Goal: Transaction & Acquisition: Purchase product/service

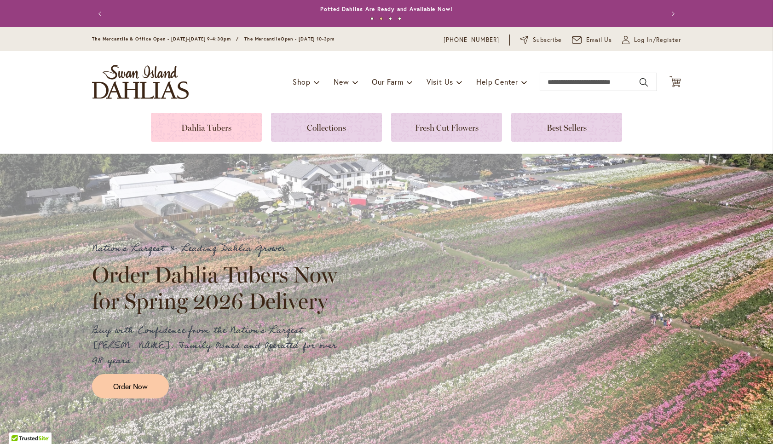
click at [236, 133] on link at bounding box center [206, 127] width 111 height 29
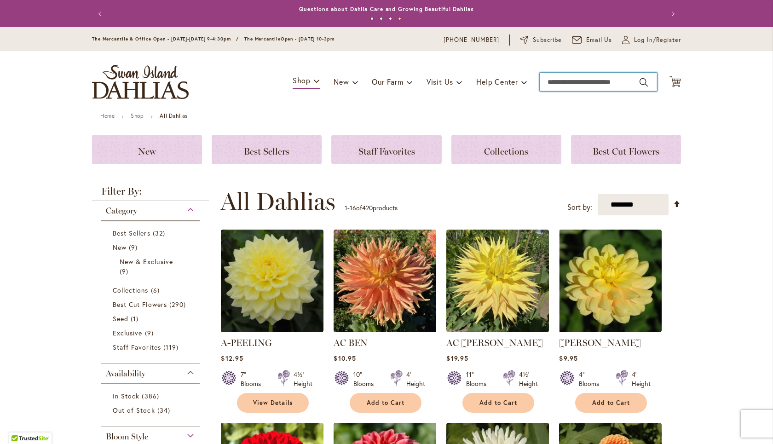
click at [604, 78] on input "Search" at bounding box center [598, 82] width 117 height 18
paste input "**********"
type input "**********"
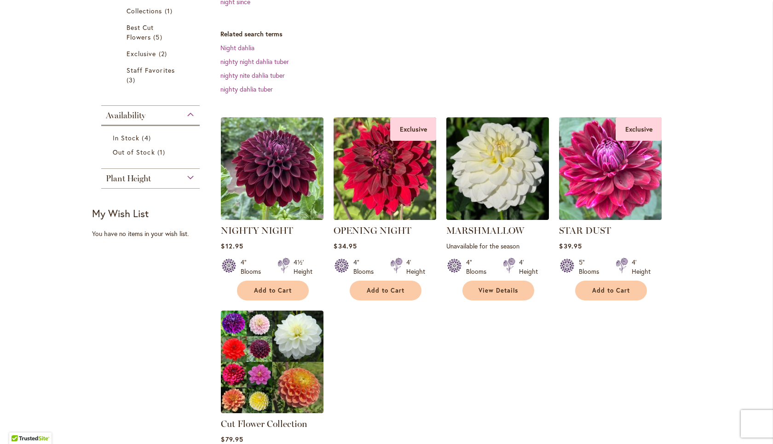
scroll to position [248, 0]
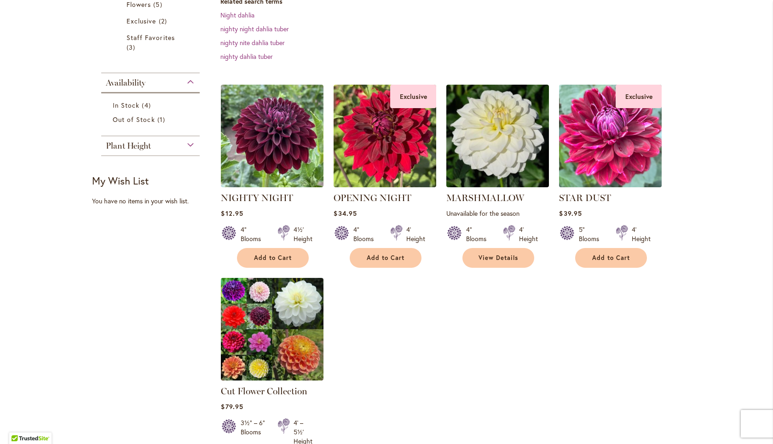
click at [612, 156] on img at bounding box center [611, 136] width 108 height 108
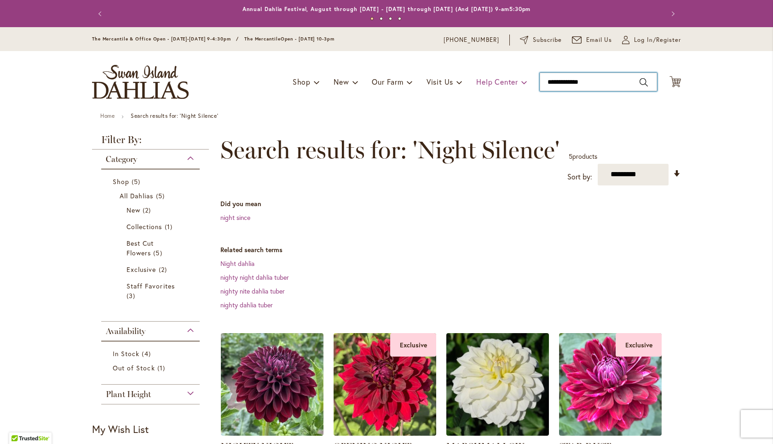
drag, startPoint x: 593, startPoint y: 84, endPoint x: 479, endPoint y: 81, distance: 114.6
click at [540, 81] on input "**********" at bounding box center [598, 82] width 117 height 18
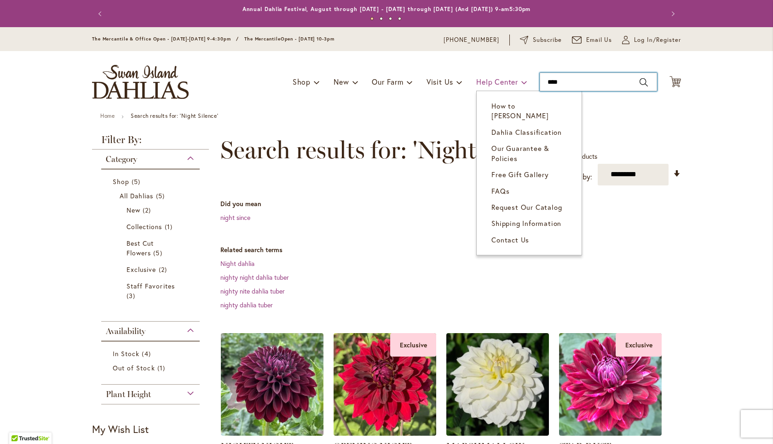
type input "*****"
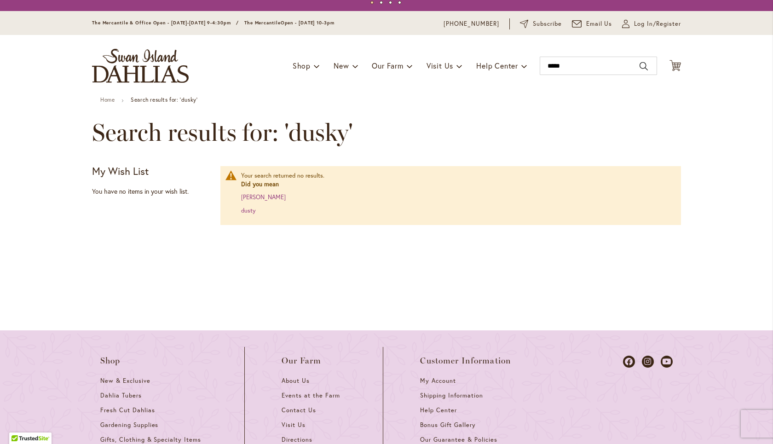
scroll to position [25, 0]
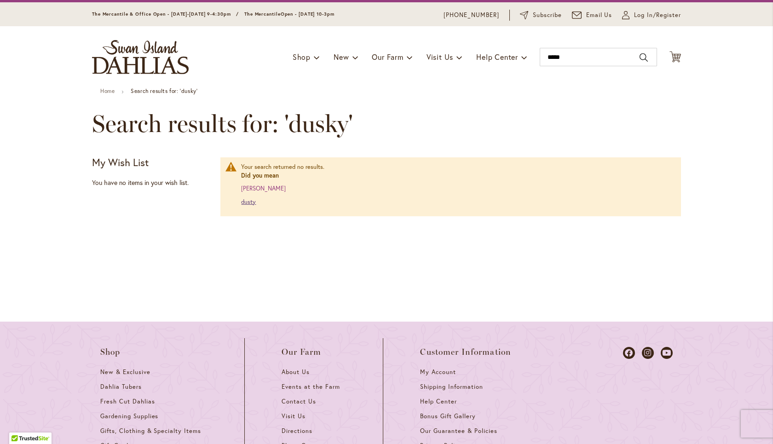
click at [252, 200] on link "dusty" at bounding box center [248, 202] width 15 height 8
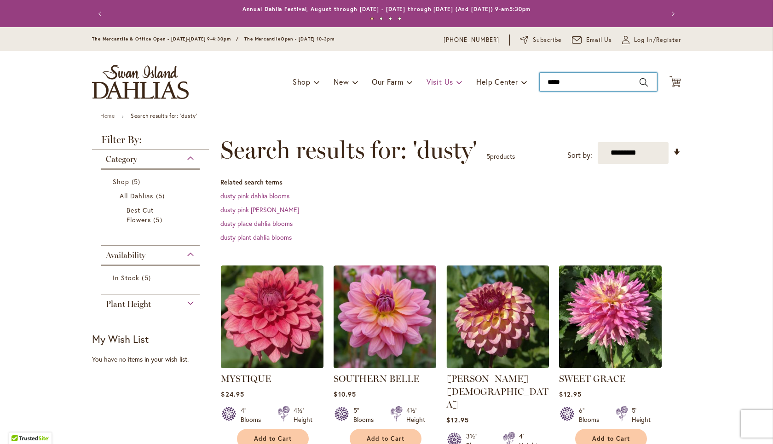
drag, startPoint x: 592, startPoint y: 81, endPoint x: 427, endPoint y: 82, distance: 165.1
click at [540, 83] on input "*****" at bounding box center [598, 82] width 117 height 18
type input "*****"
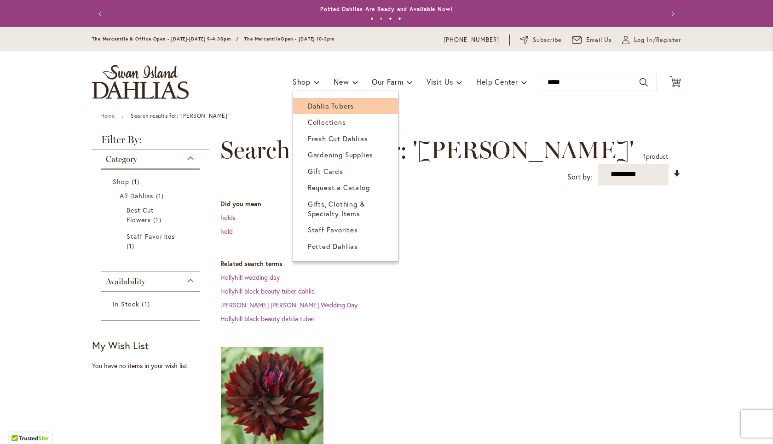
click at [308, 107] on span "Dahlia Tubers" at bounding box center [331, 105] width 46 height 9
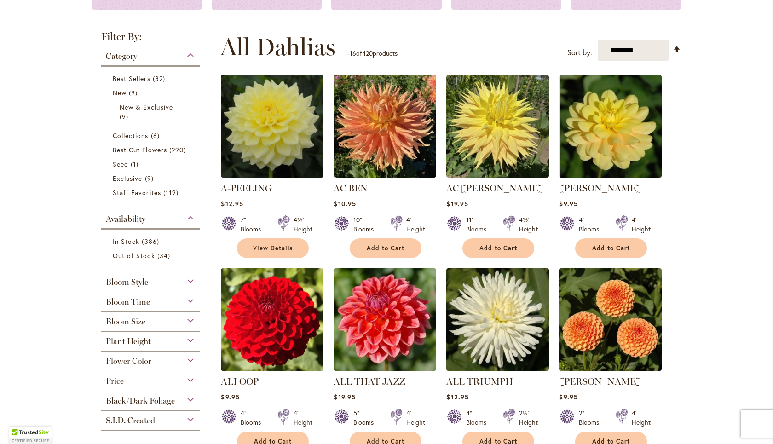
scroll to position [154, 0]
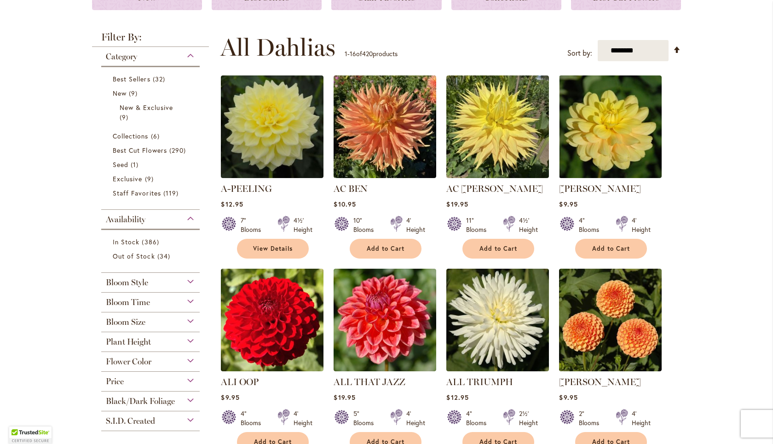
click at [155, 360] on div "Flower Color" at bounding box center [150, 359] width 98 height 15
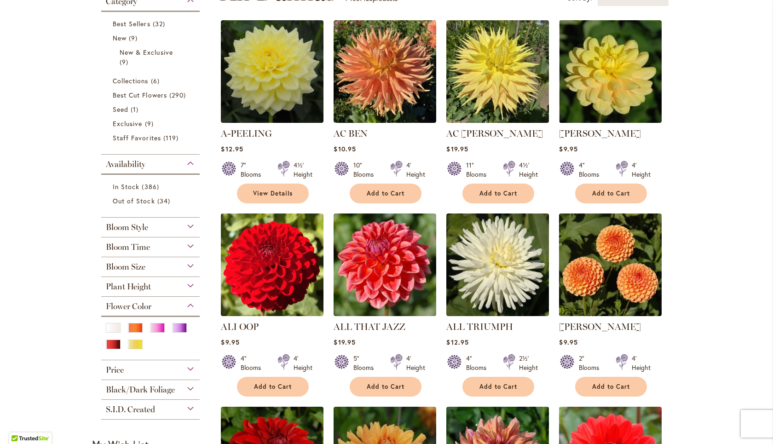
scroll to position [216, 0]
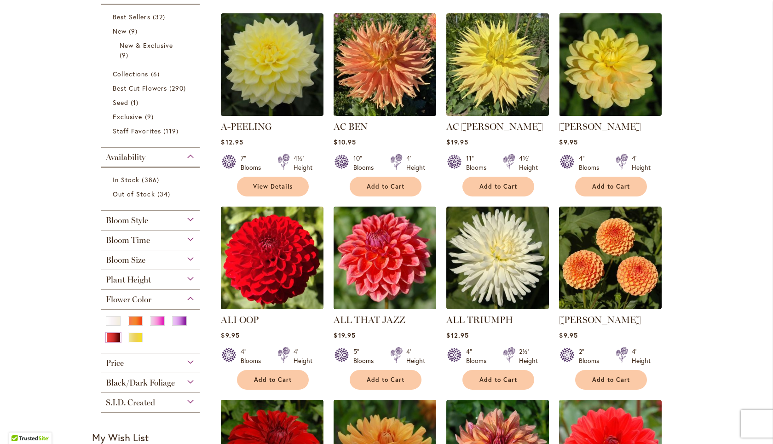
click at [118, 339] on div "Red" at bounding box center [113, 338] width 15 height 10
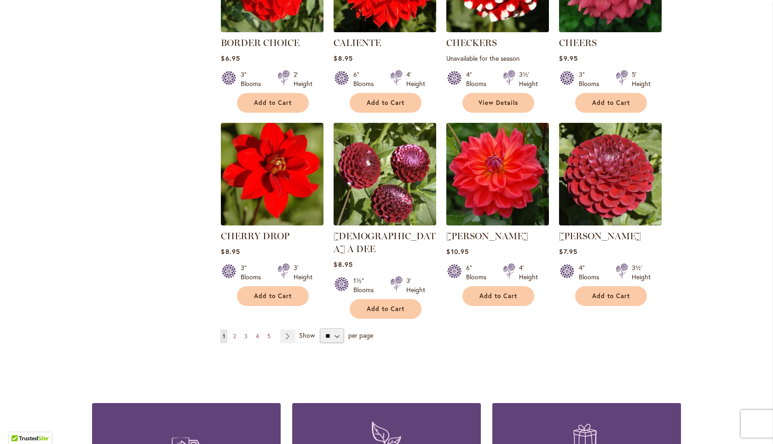
scroll to position [676, 0]
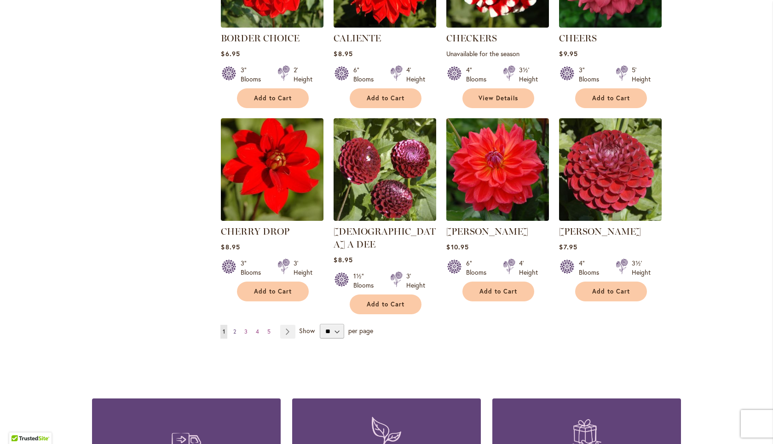
click at [236, 328] on span "2" at bounding box center [234, 331] width 3 height 7
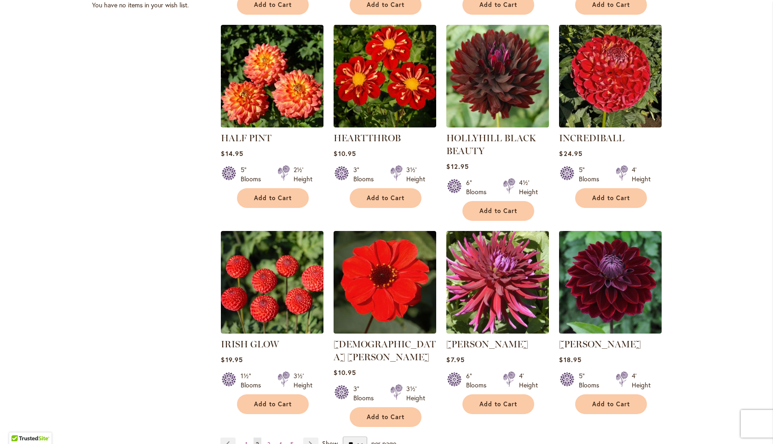
scroll to position [725, 0]
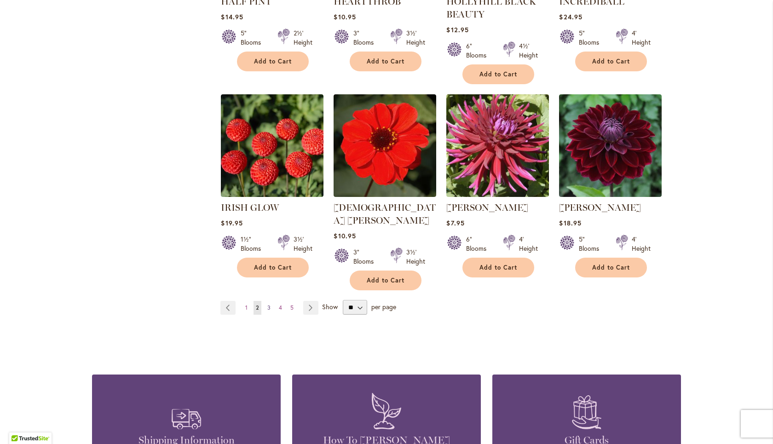
click at [270, 304] on span "3" at bounding box center [268, 307] width 3 height 7
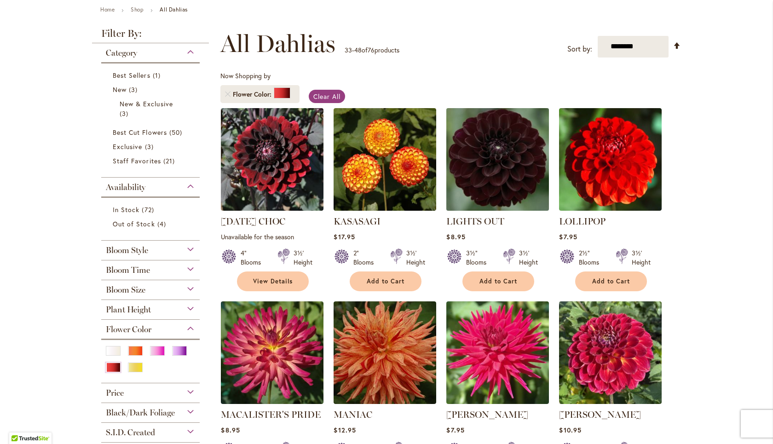
scroll to position [99, 0]
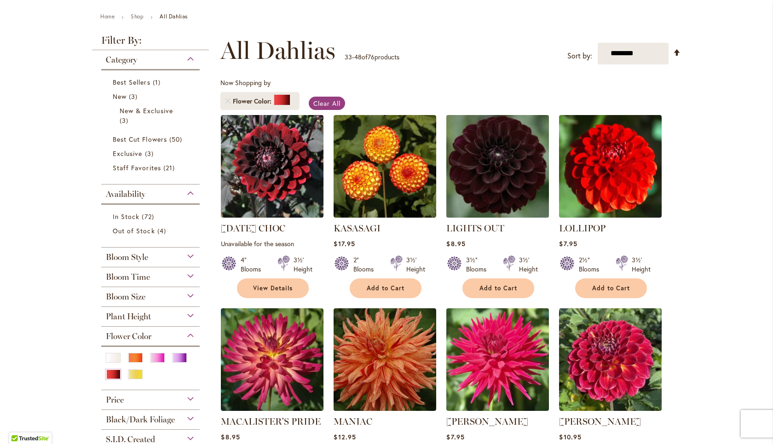
click at [502, 170] on img at bounding box center [498, 166] width 108 height 108
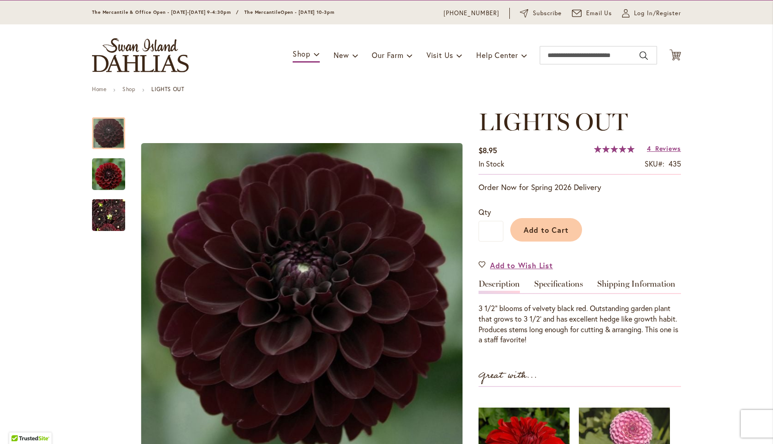
scroll to position [25, 0]
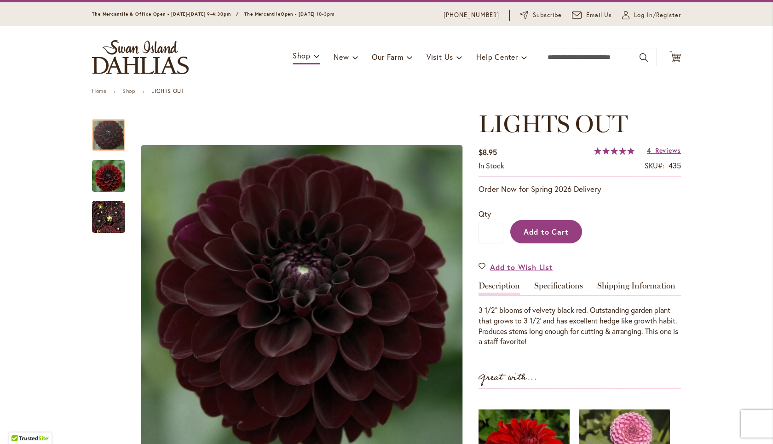
click at [569, 229] on button "Add to Cart" at bounding box center [546, 231] width 72 height 23
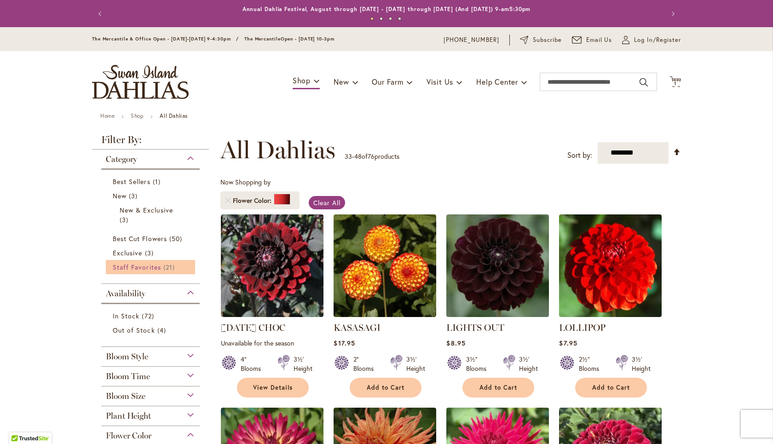
click at [134, 265] on span "Staff Favorites" at bounding box center [137, 267] width 48 height 9
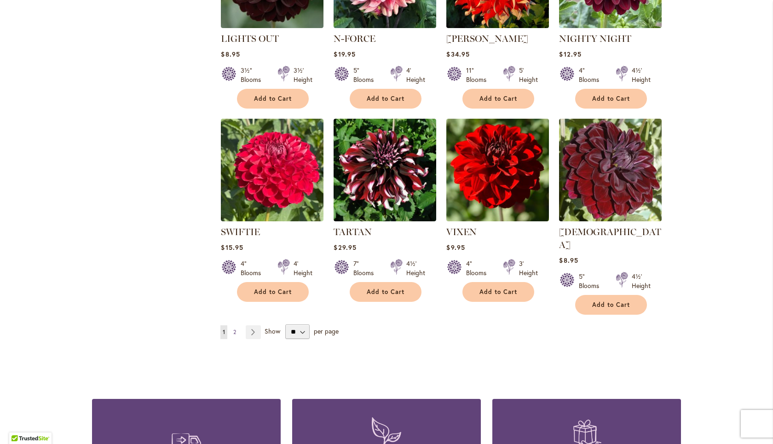
scroll to position [690, 0]
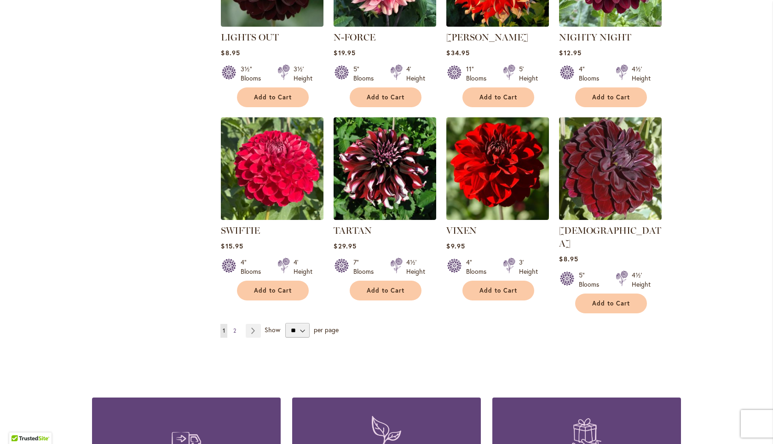
click at [233, 324] on link "Page 2" at bounding box center [234, 331] width 7 height 14
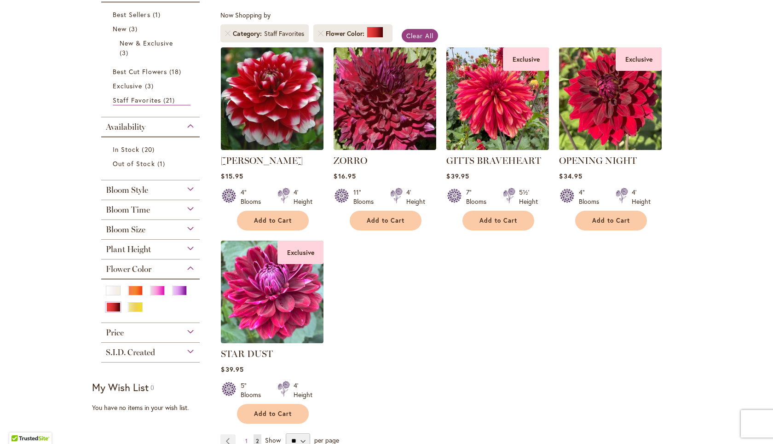
scroll to position [167, 0]
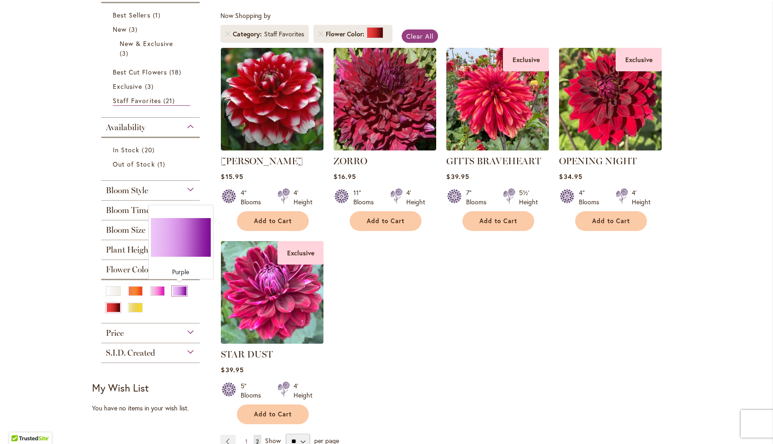
click at [185, 286] on div "Purple" at bounding box center [179, 291] width 15 height 10
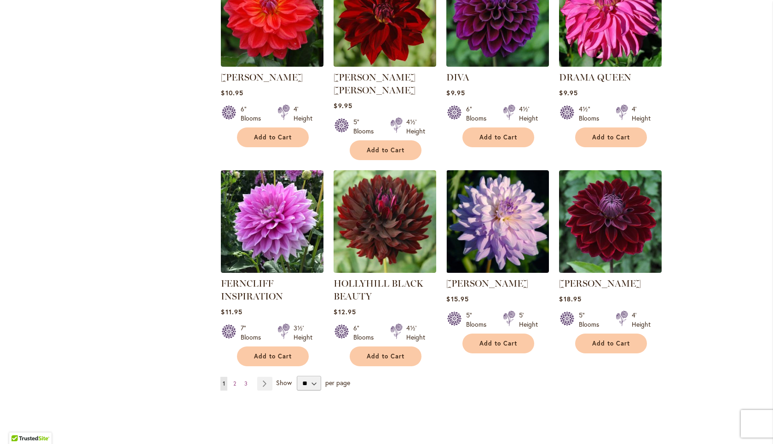
scroll to position [639, 0]
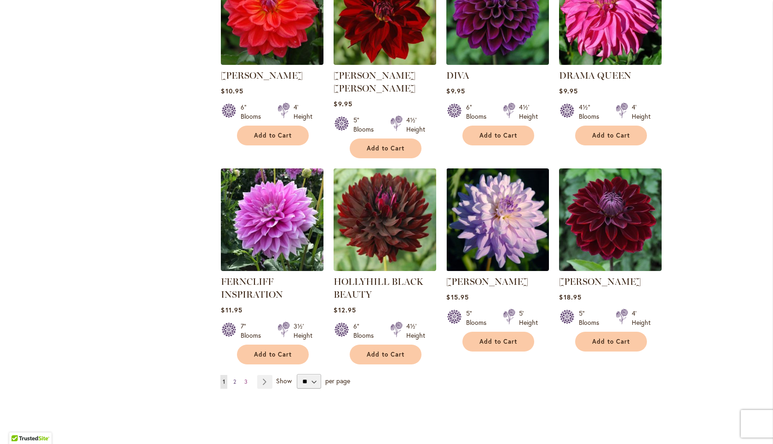
click at [234, 378] on span "2" at bounding box center [234, 381] width 3 height 7
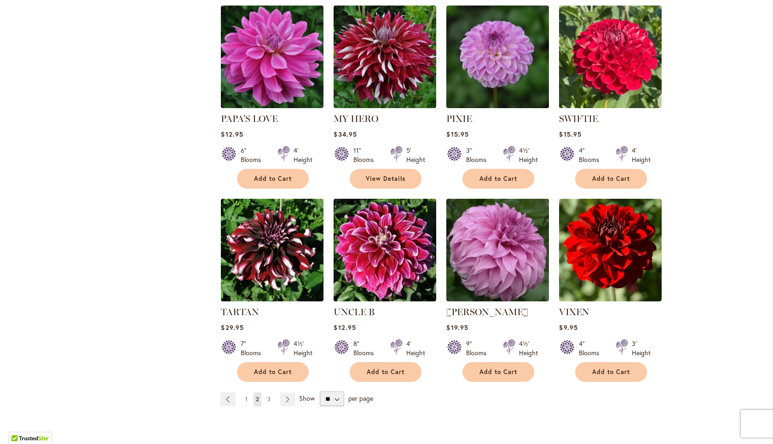
scroll to position [626, 0]
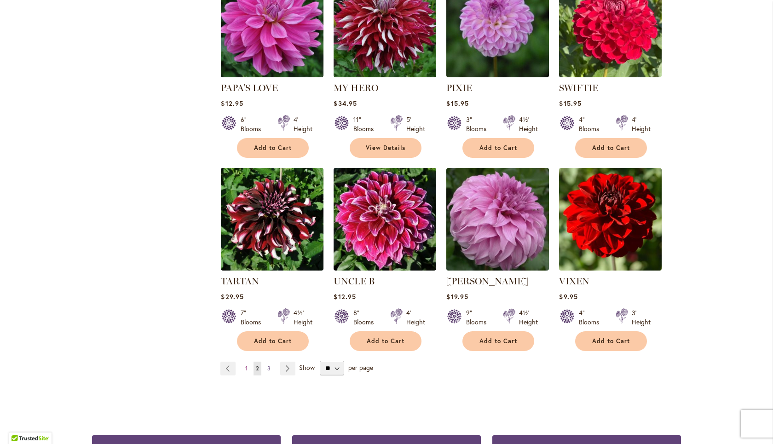
click at [269, 365] on span "3" at bounding box center [268, 368] width 3 height 7
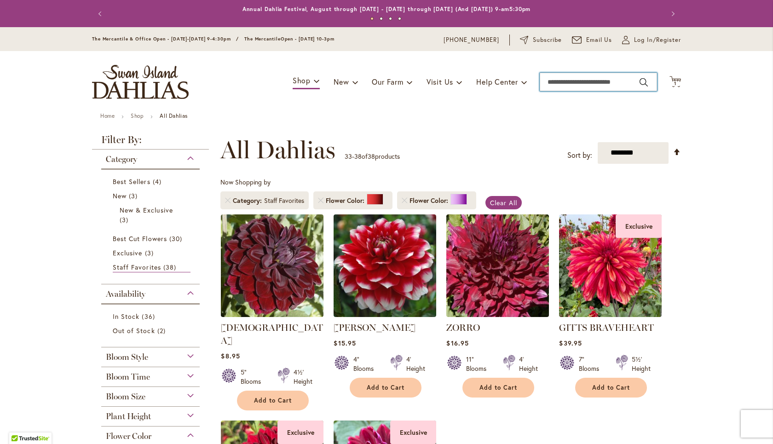
click at [572, 84] on input "Search" at bounding box center [598, 82] width 117 height 18
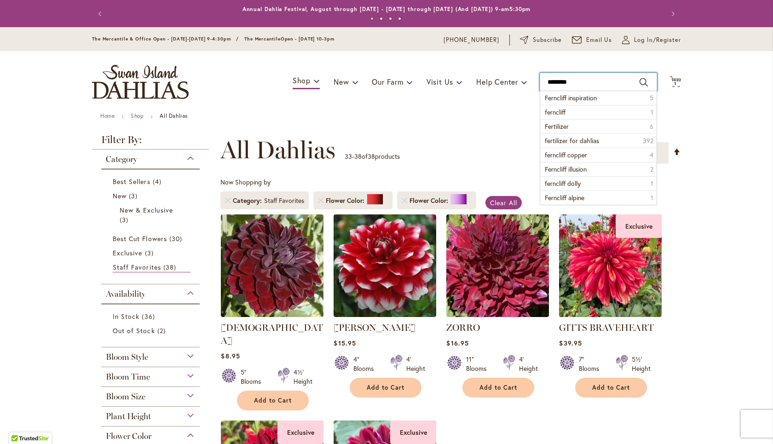
type input "*********"
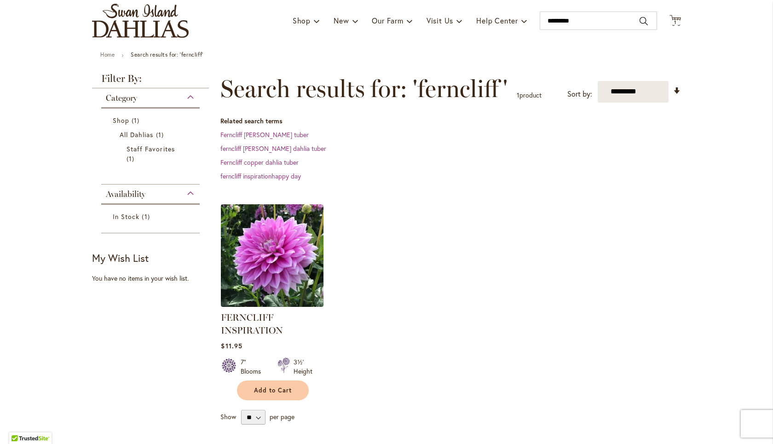
scroll to position [62, 0]
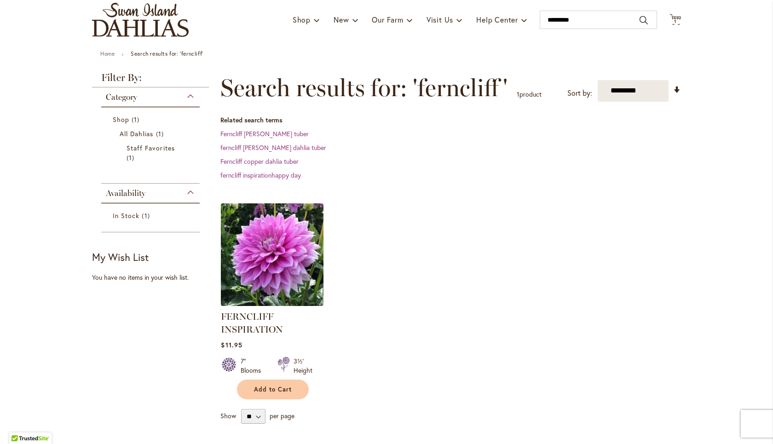
click at [277, 254] on img at bounding box center [273, 255] width 108 height 108
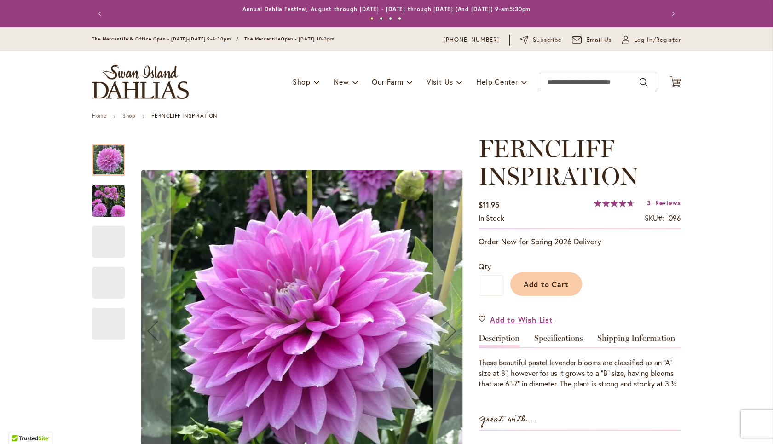
scroll to position [149, 0]
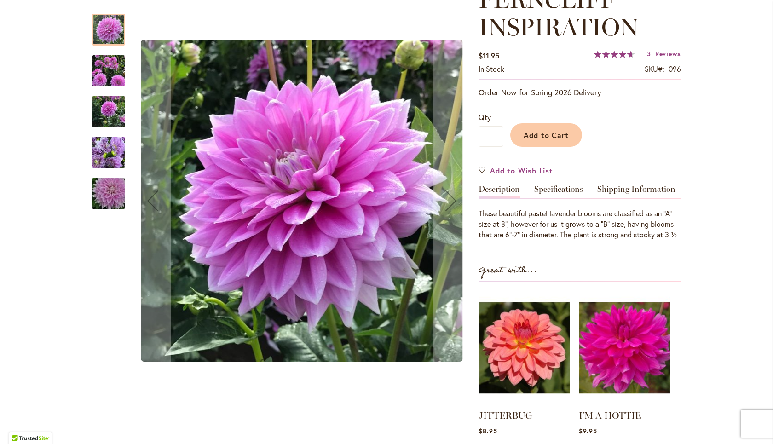
click at [113, 148] on img "Ferncliff Inspiration" at bounding box center [108, 153] width 33 height 44
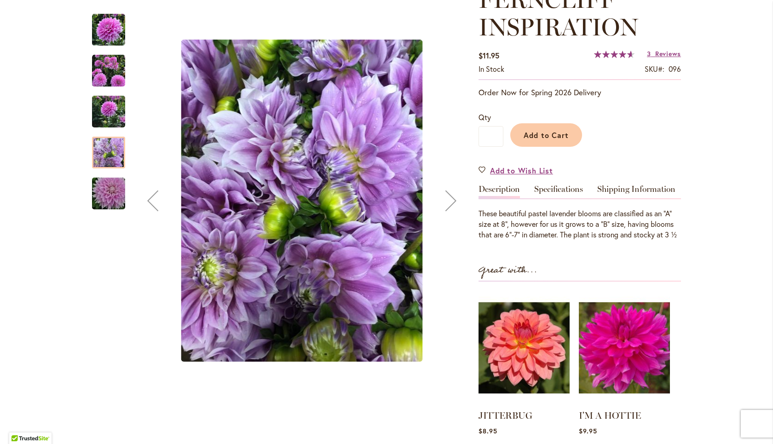
click at [122, 204] on img "Ferncliff Inspiration" at bounding box center [108, 194] width 66 height 44
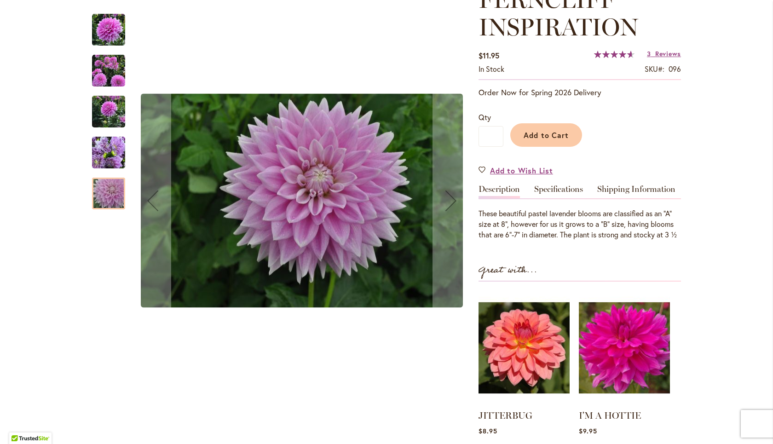
click at [109, 64] on img "Ferncliff Inspiration" at bounding box center [108, 70] width 33 height 33
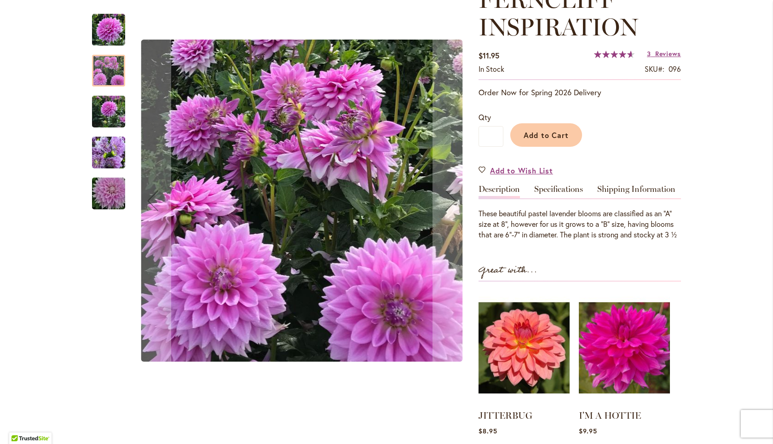
scroll to position [0, 0]
